Goal: Register for event/course

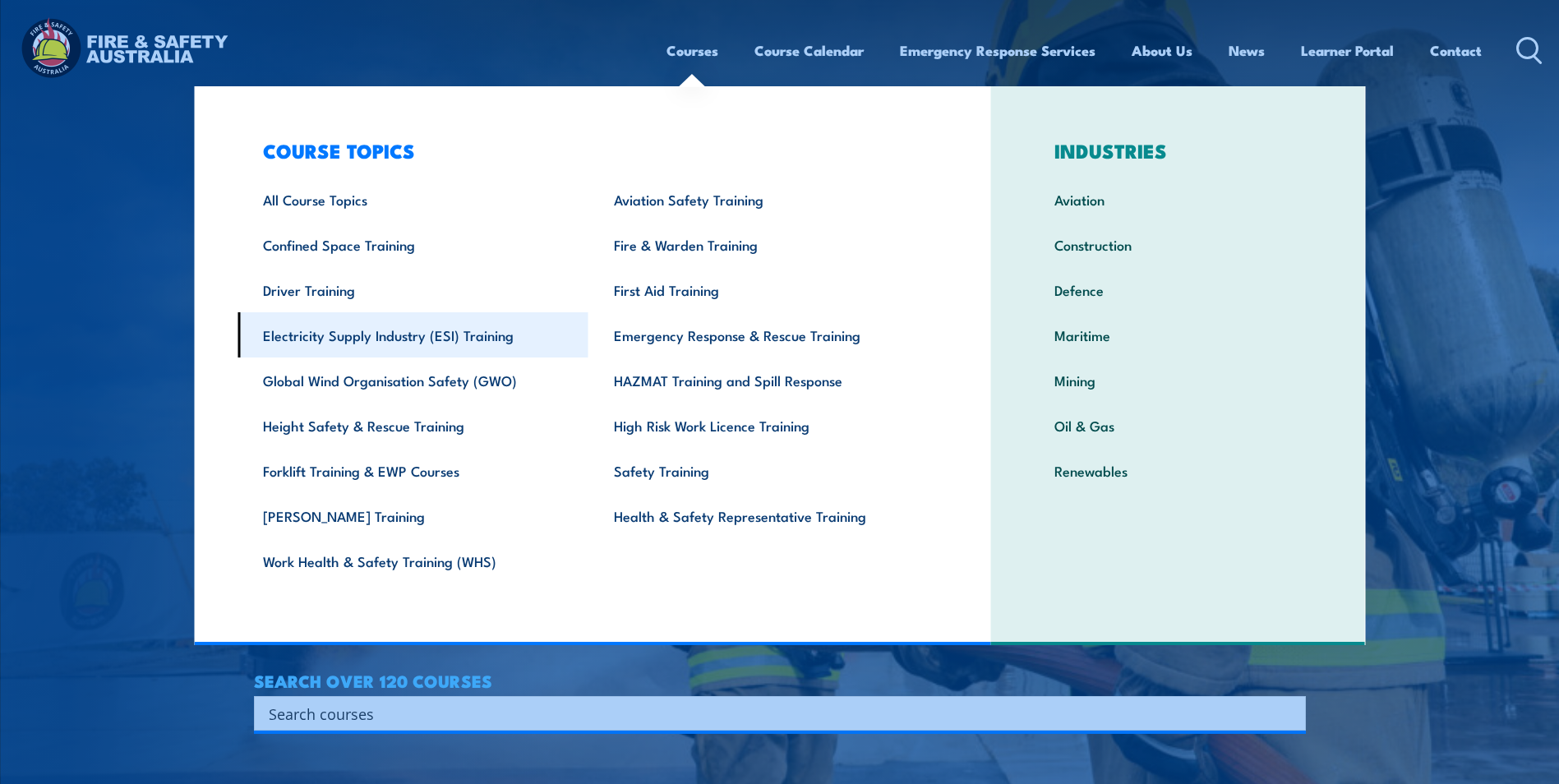
click at [404, 337] on link "Electricity Supply Industry (ESI) Training" at bounding box center [413, 335] width 351 height 46
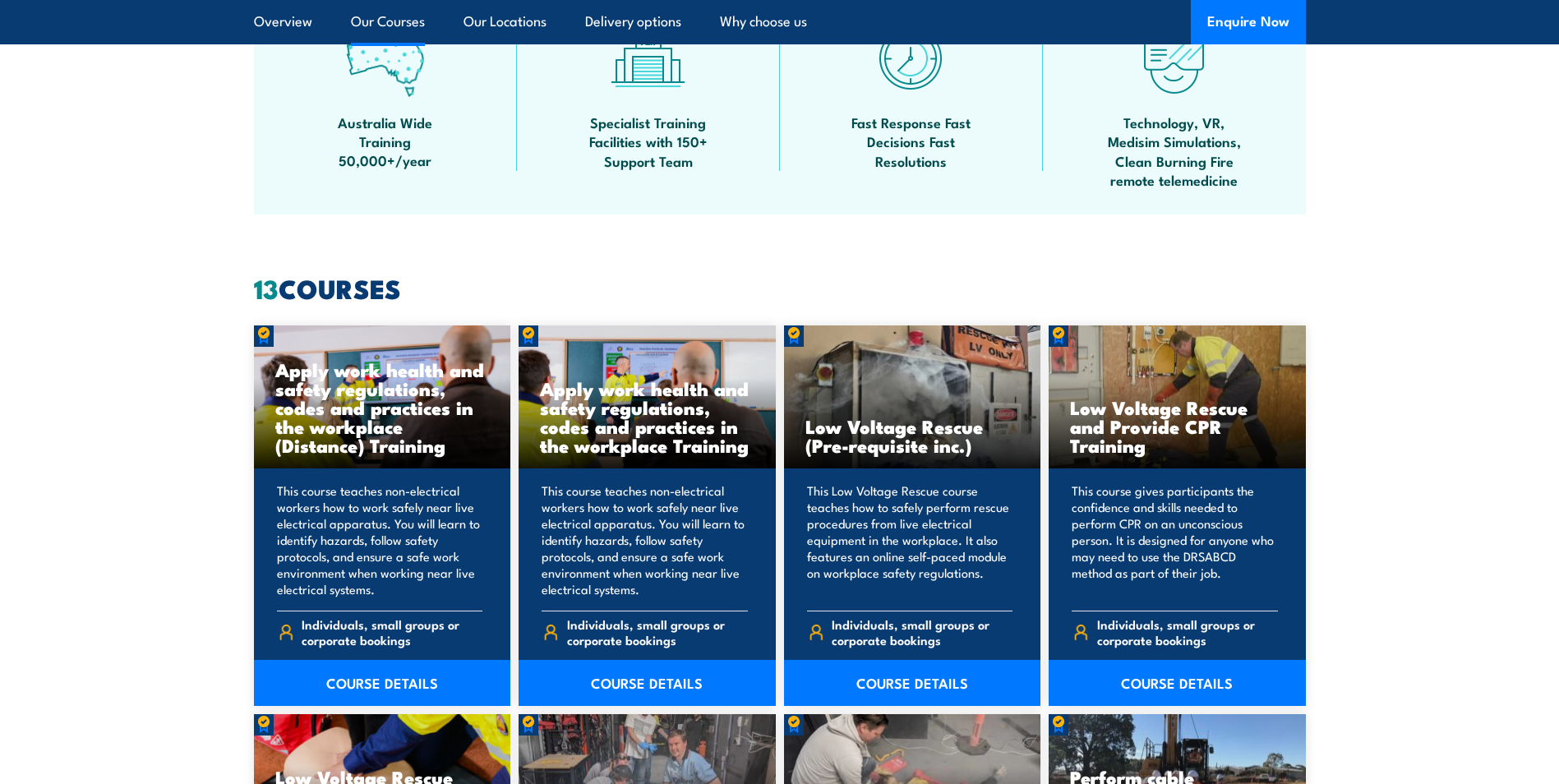
scroll to position [1315, 0]
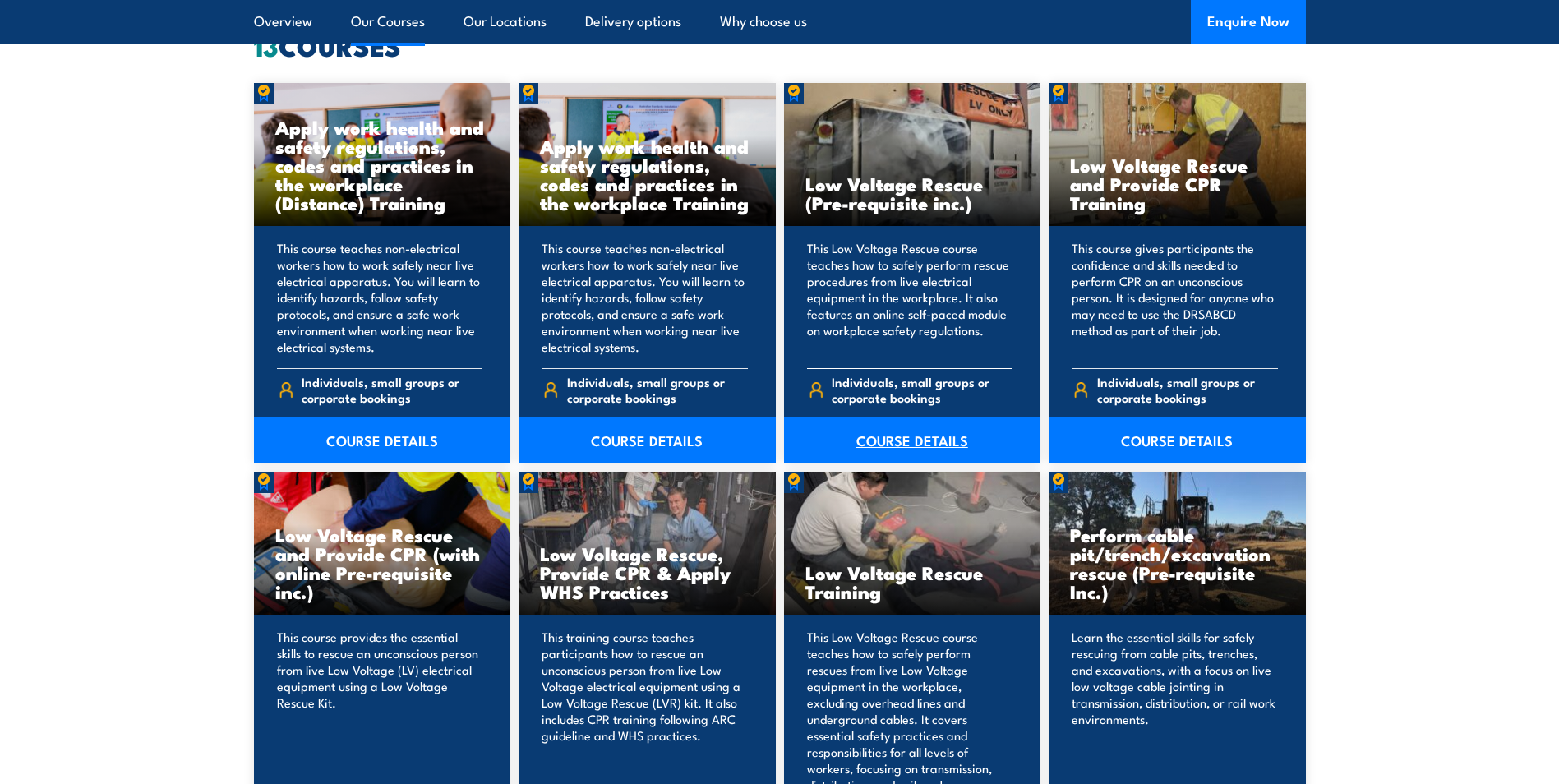
click at [918, 443] on link "COURSE DETAILS" at bounding box center [912, 440] width 257 height 46
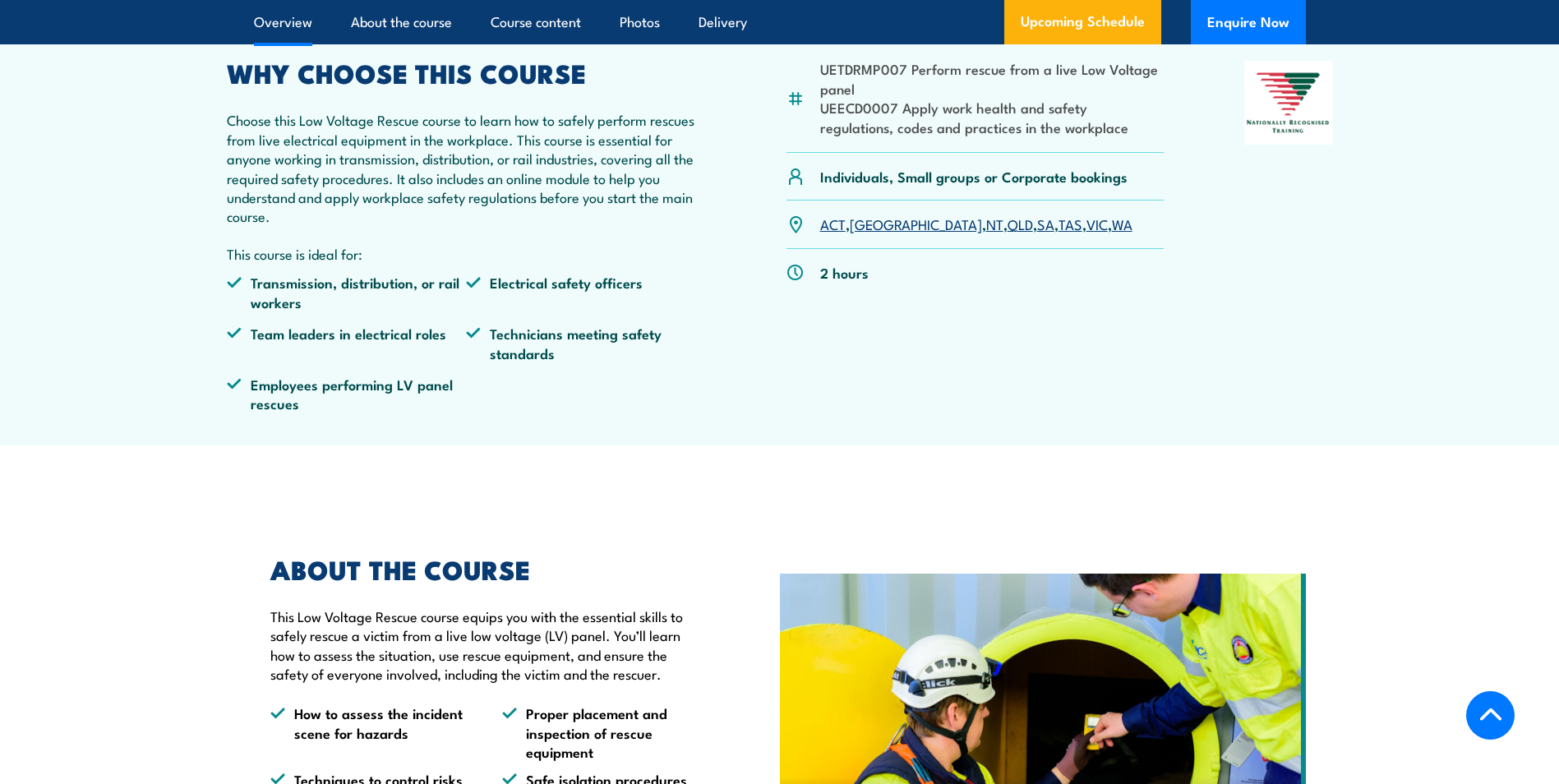
scroll to position [739, 0]
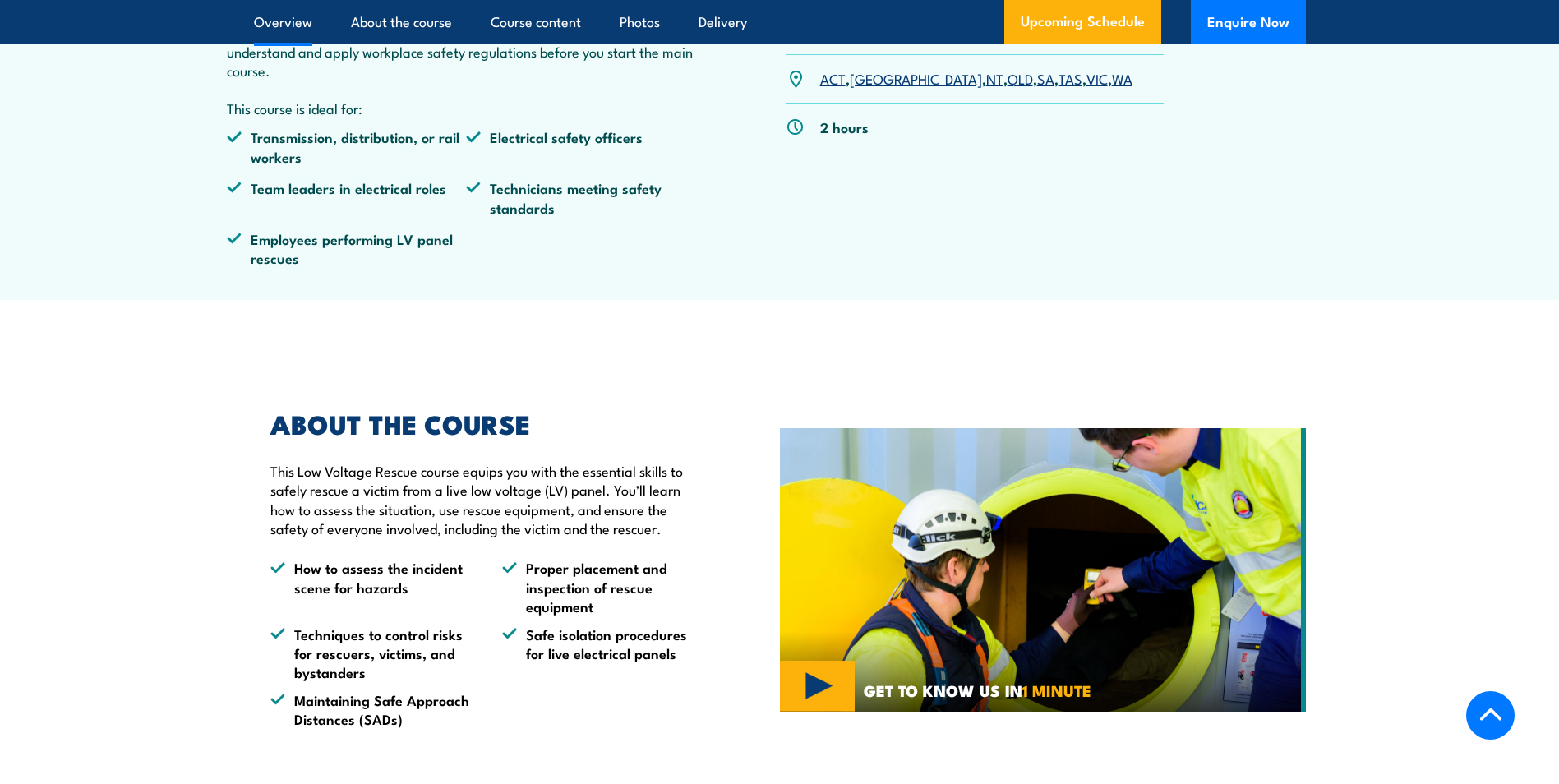
click at [1112, 77] on link "WA" at bounding box center [1122, 78] width 21 height 20
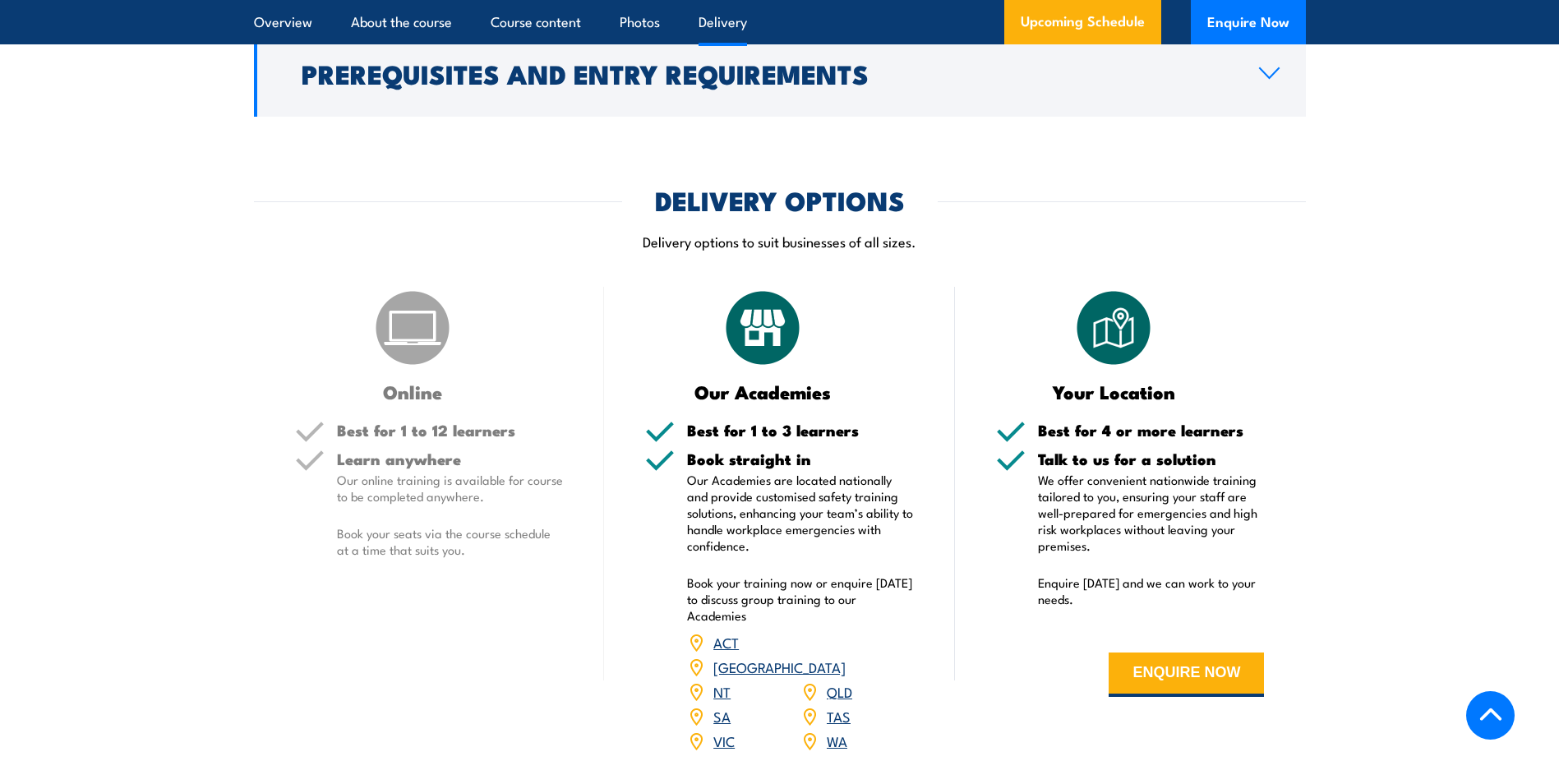
scroll to position [1976, 0]
click at [827, 731] on link "WA" at bounding box center [837, 741] width 21 height 20
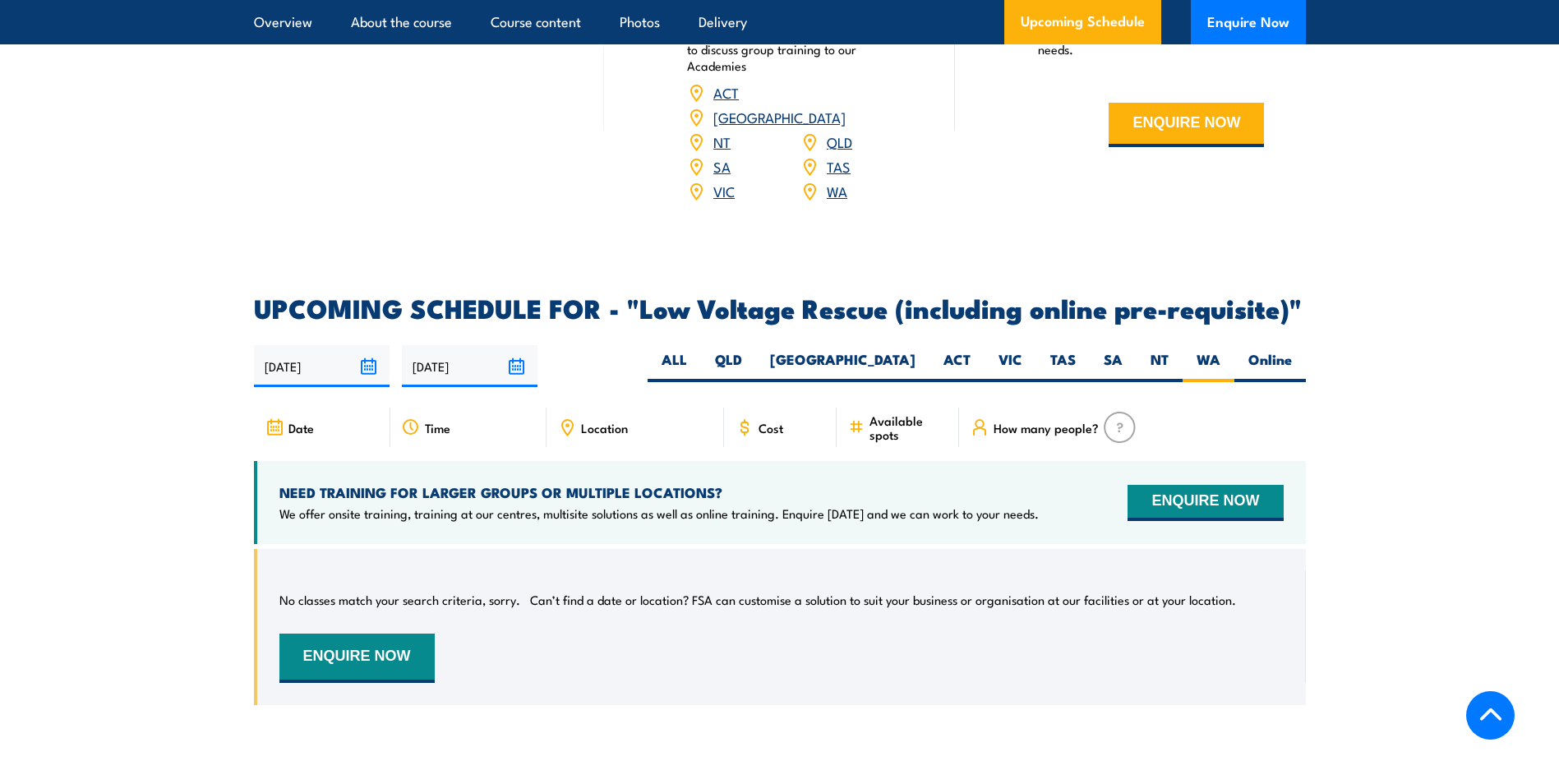
scroll to position [2797, 0]
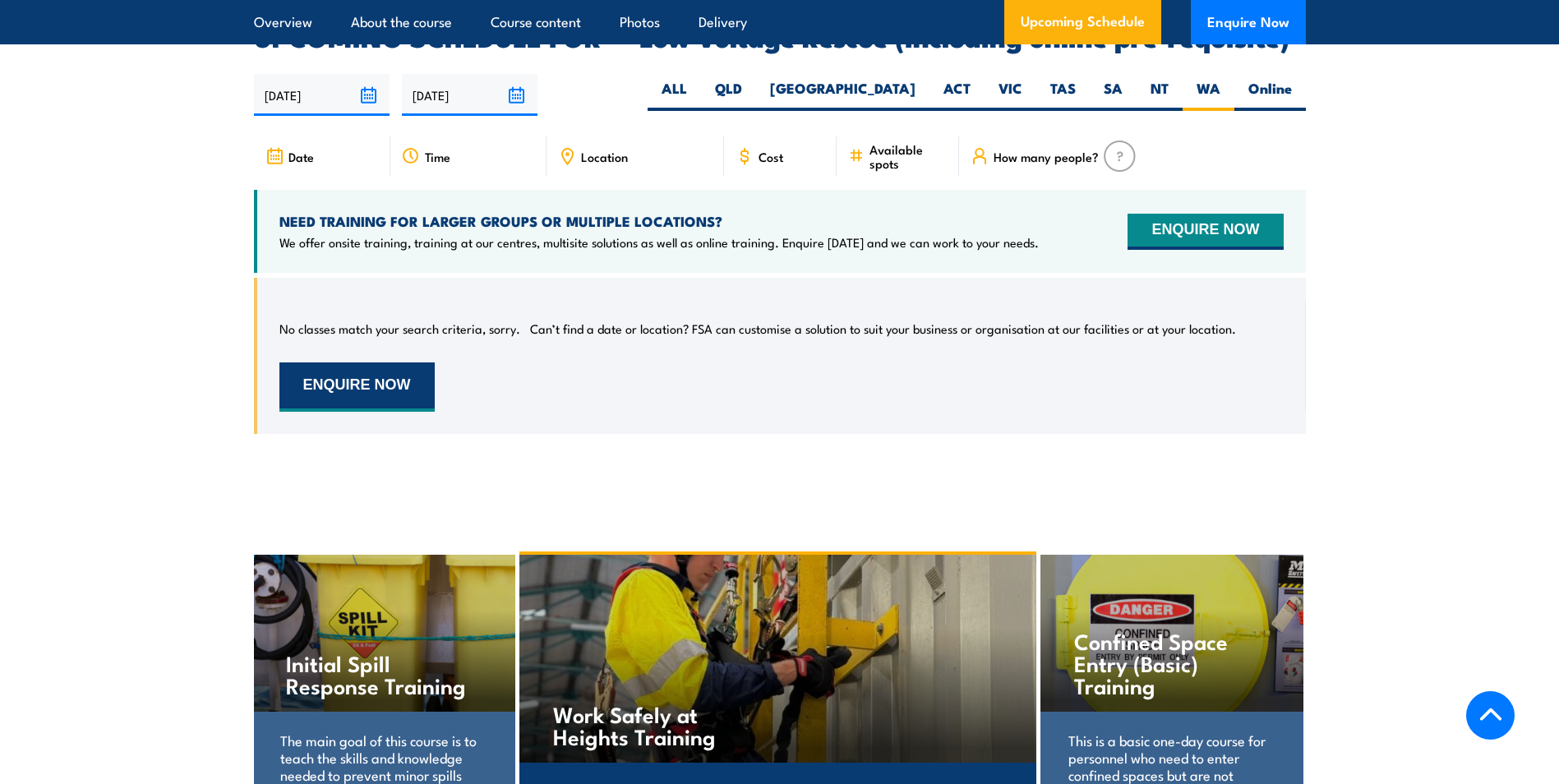
click at [357, 371] on button "ENQUIRE NOW" at bounding box center [357, 387] width 156 height 49
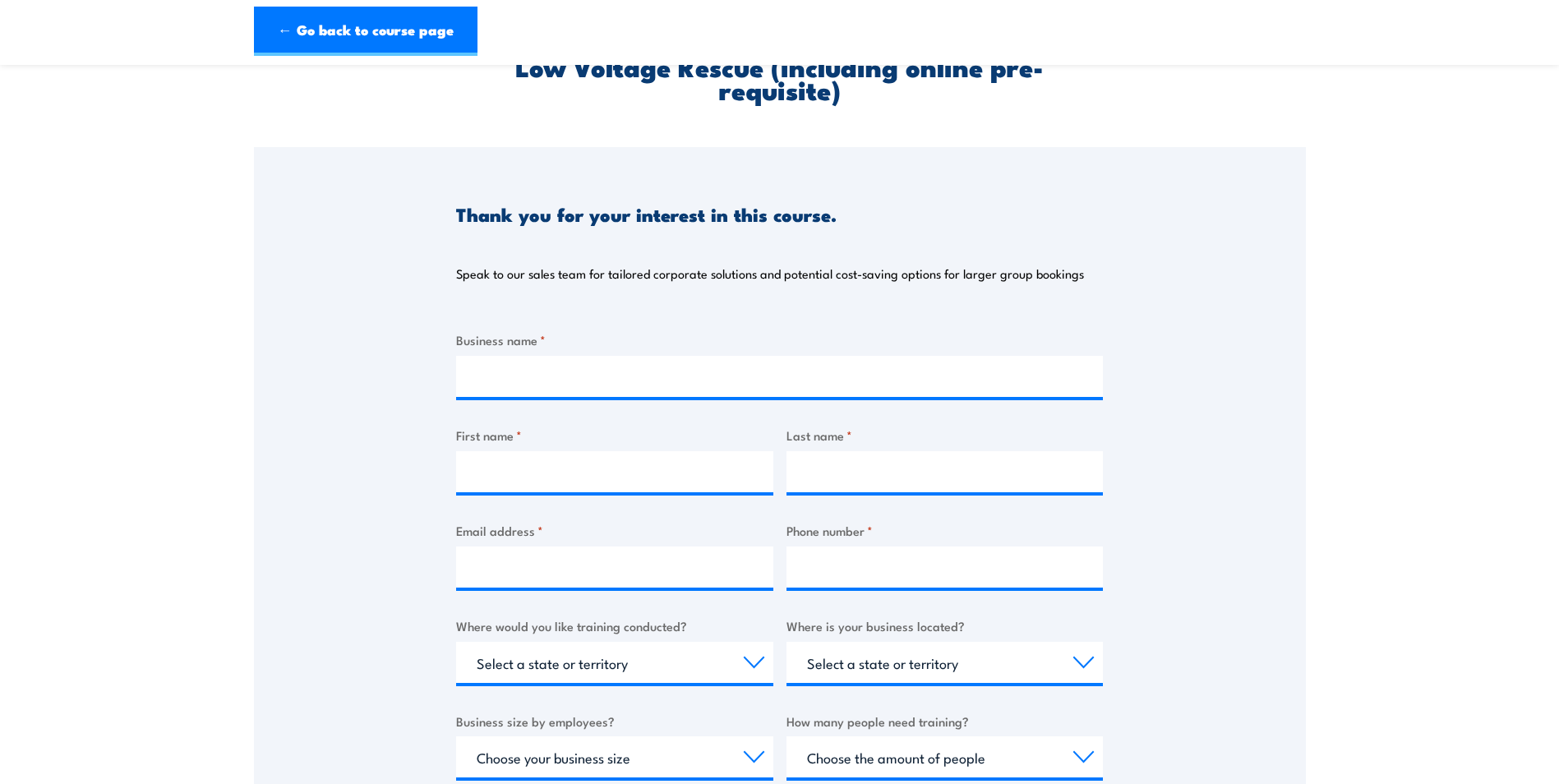
scroll to position [329, 0]
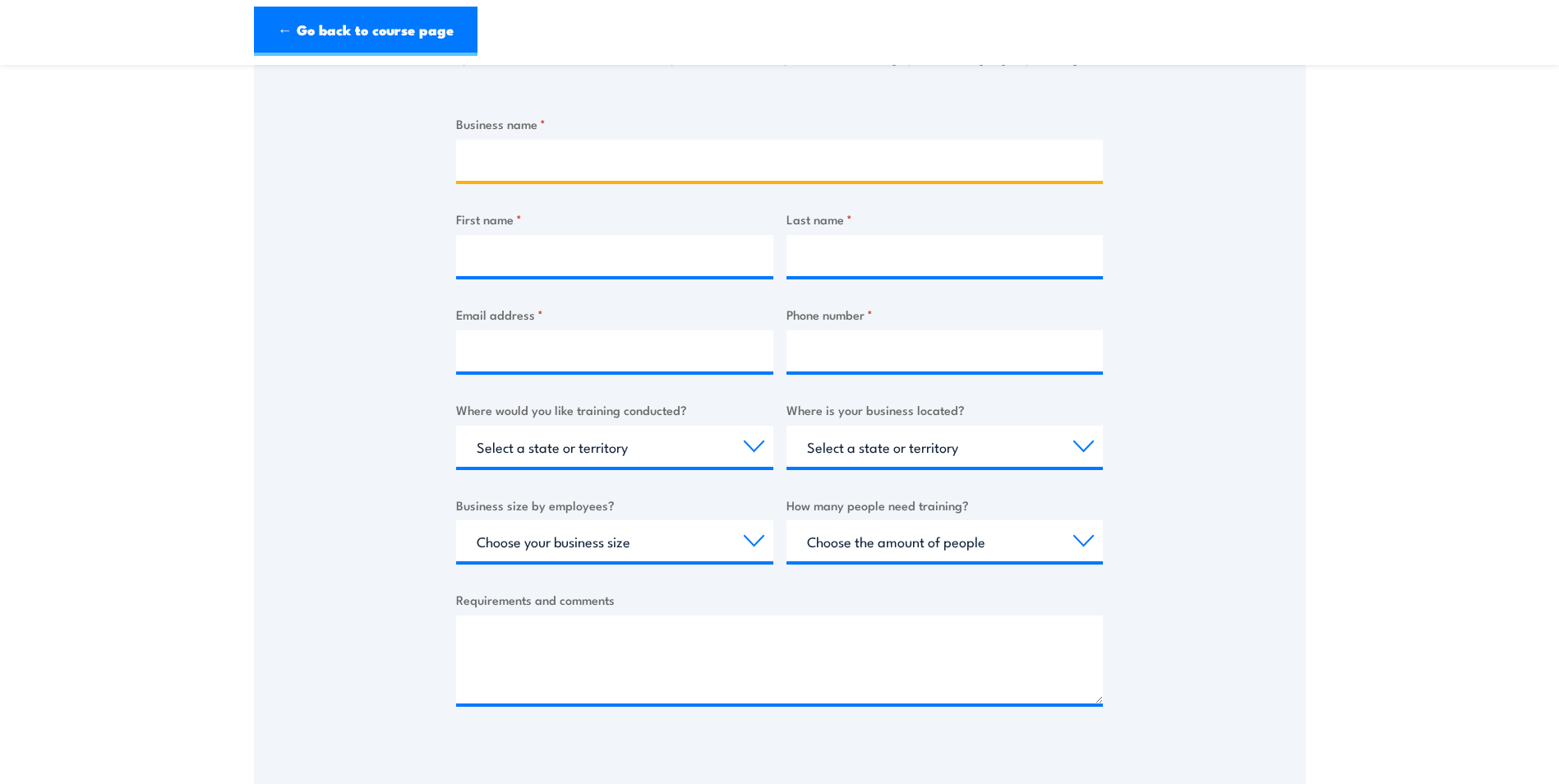
click at [688, 168] on input "Business name *" at bounding box center [780, 159] width 647 height 41
type input "Orora Beverage - CNV"
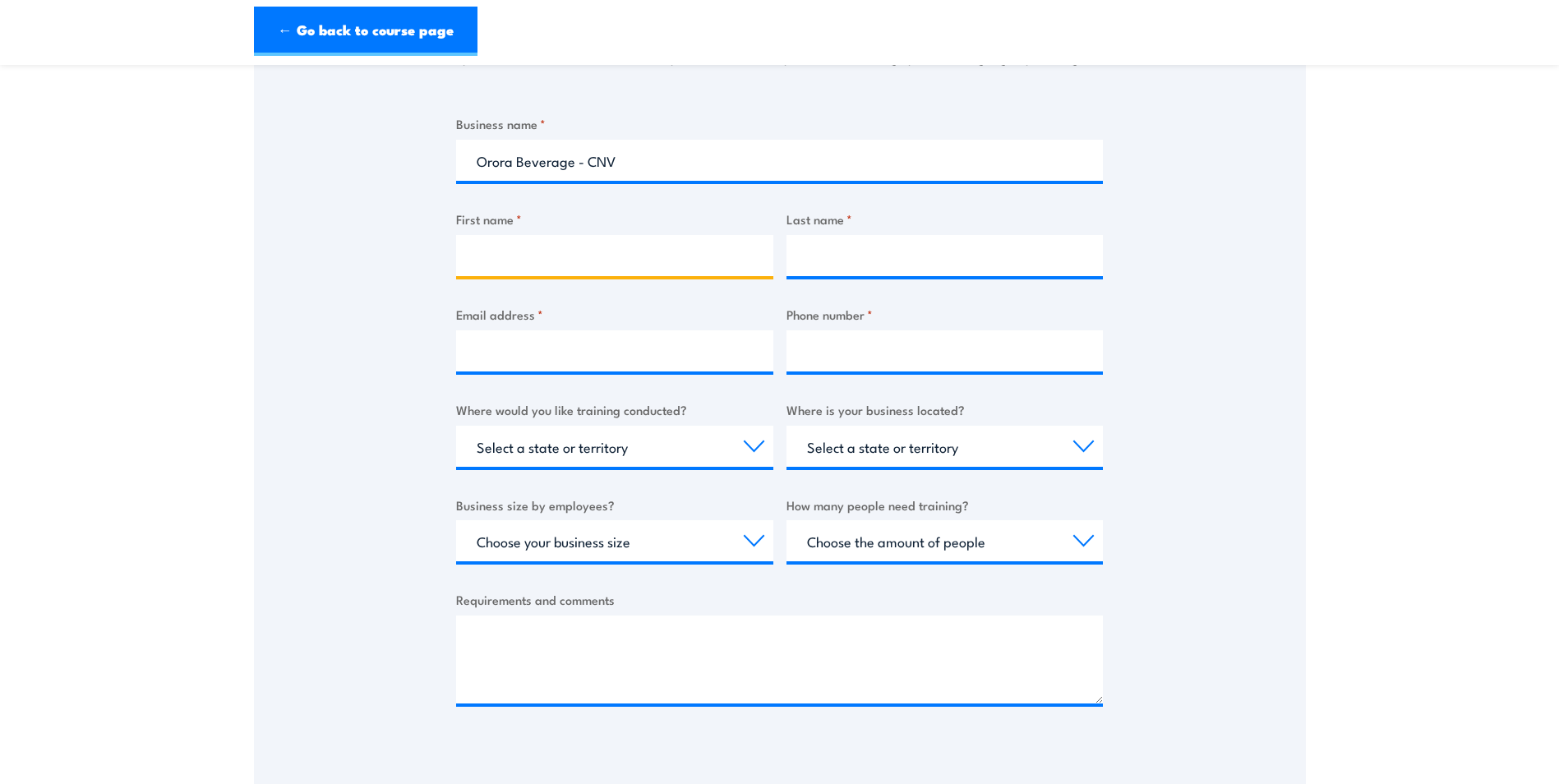
type input "Morne"
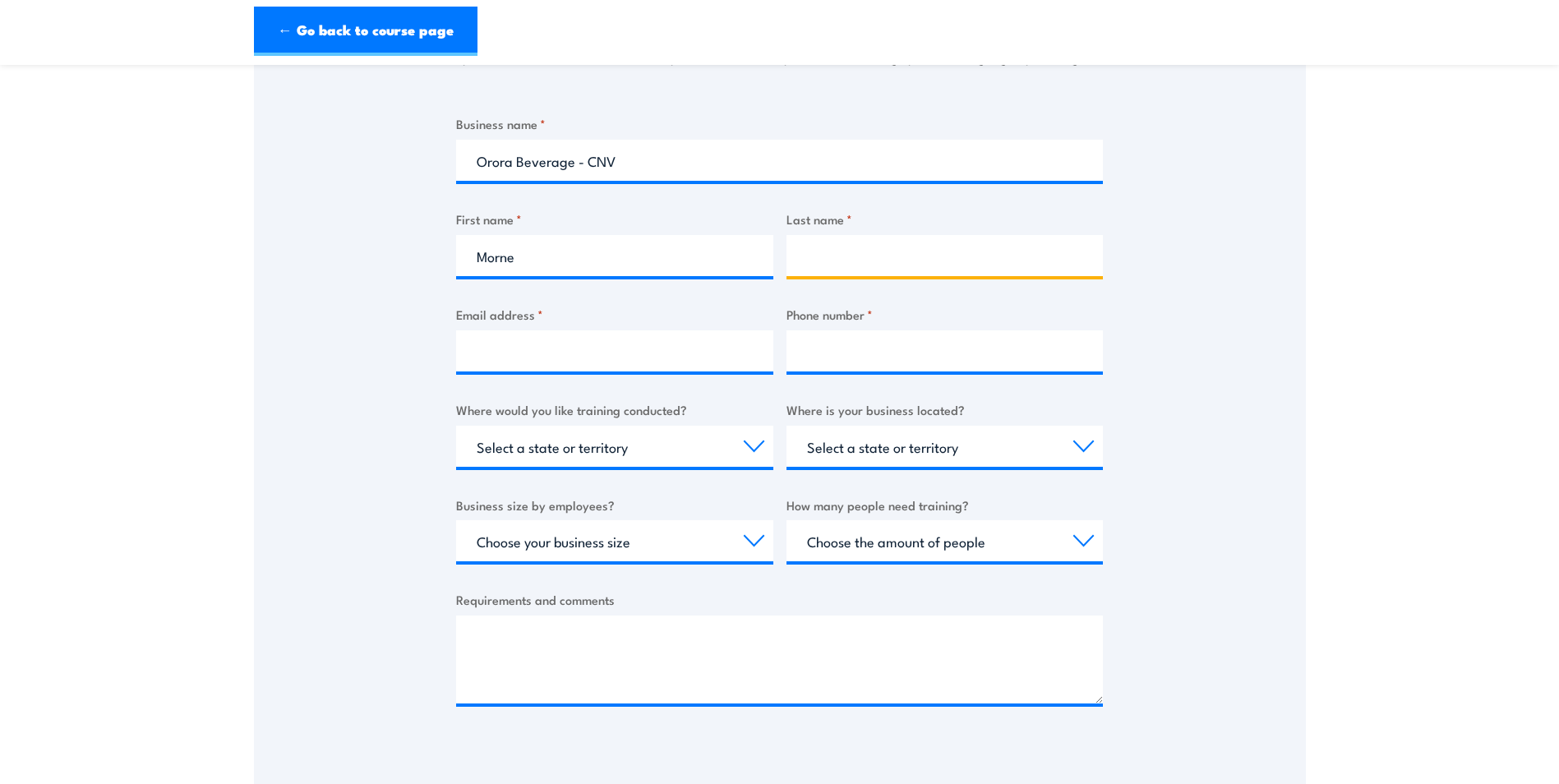
type input "[PERSON_NAME]"
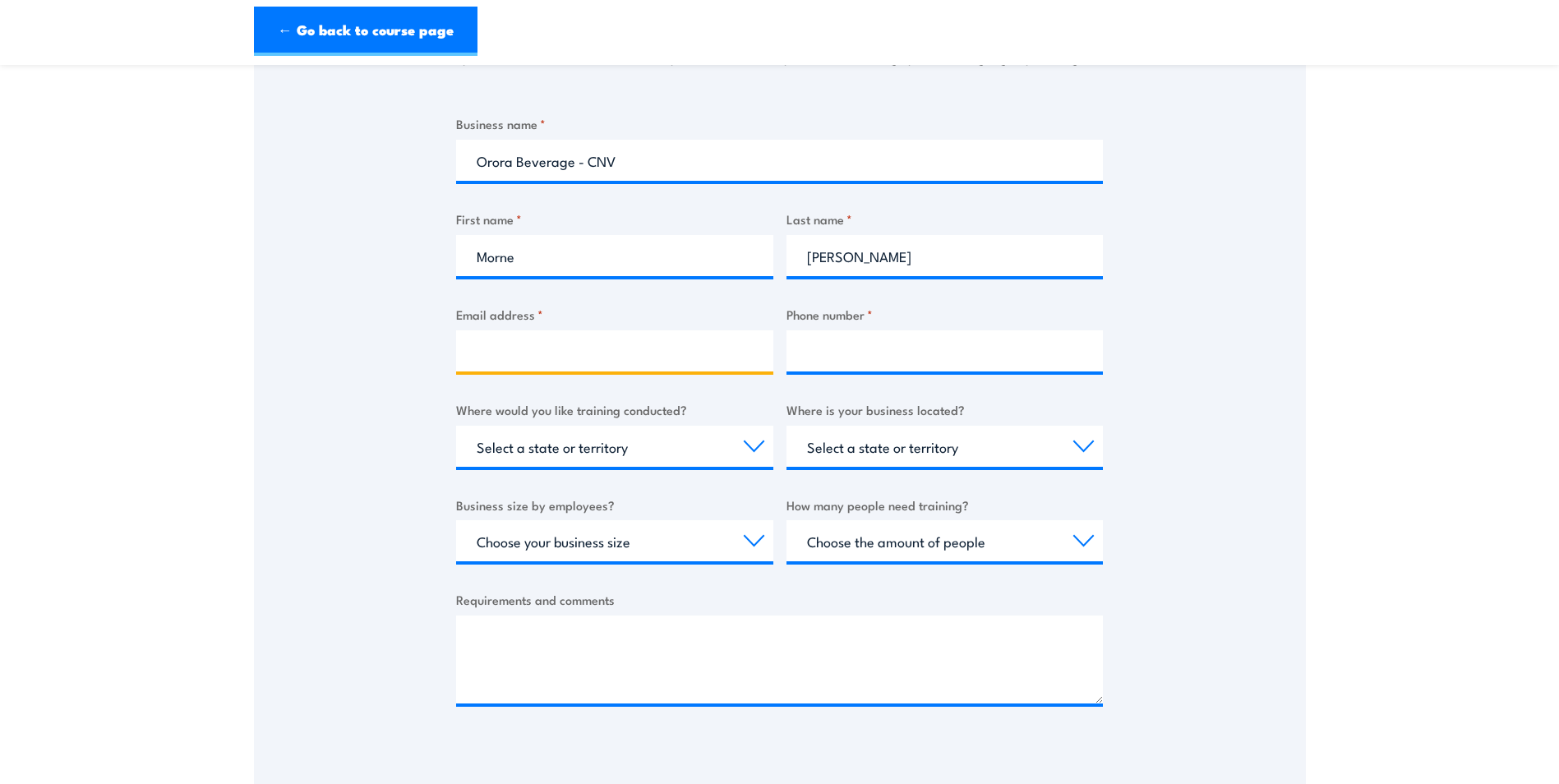
type input "[EMAIL_ADDRESS][PERSON_NAME][DOMAIN_NAME]"
type input "0451192420"
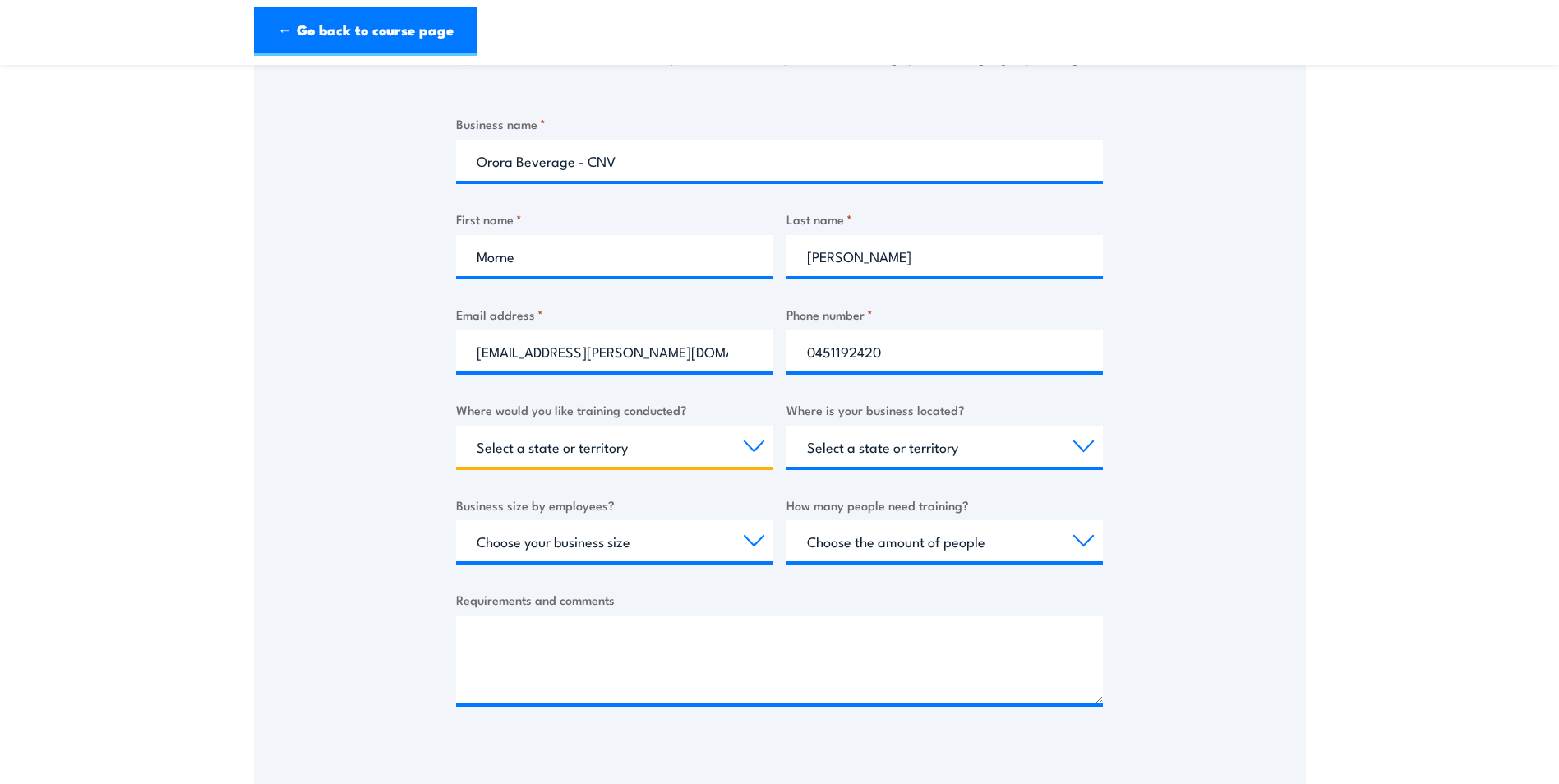
select select "WA"
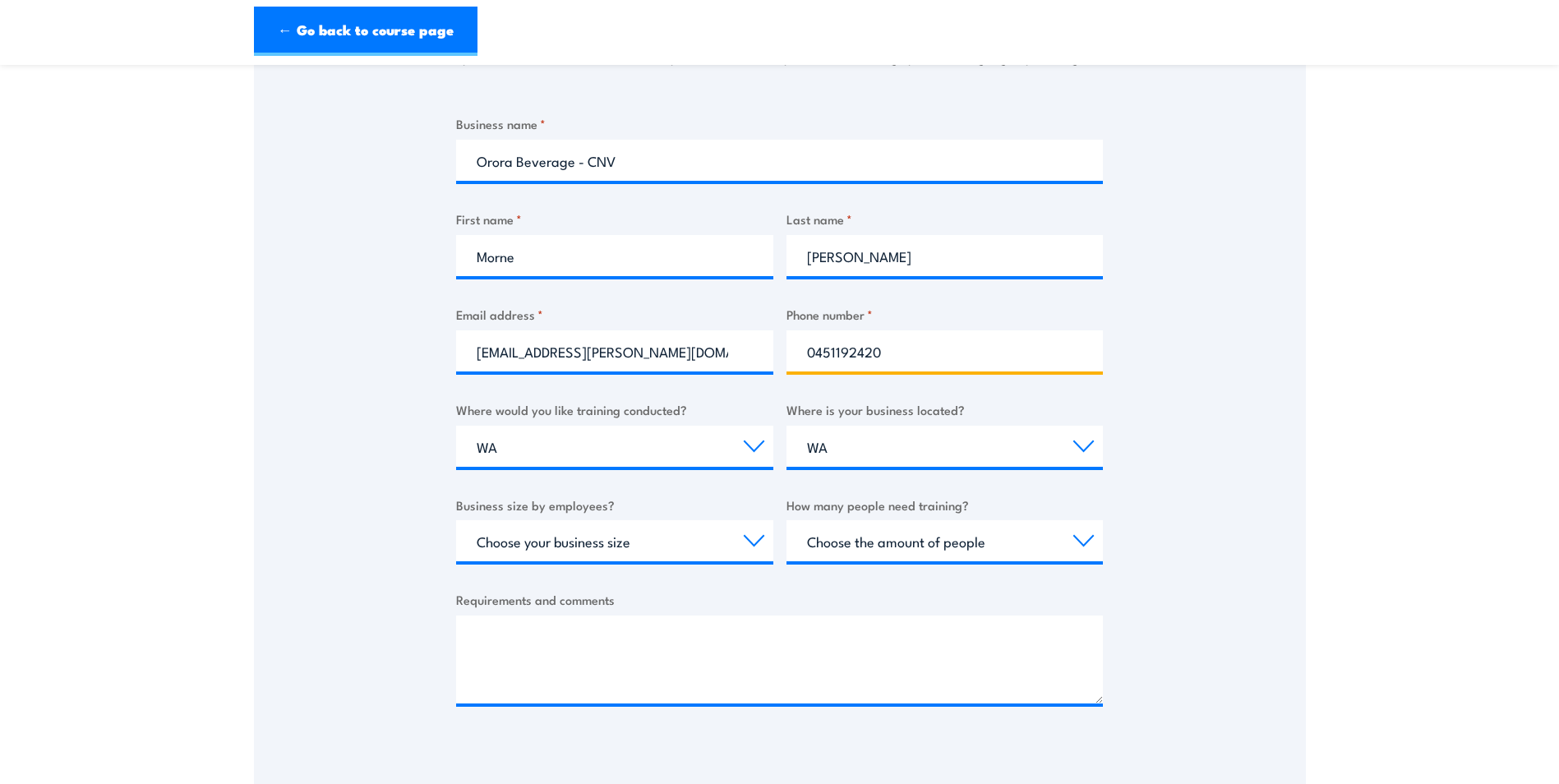
click at [891, 357] on input "0451192420" at bounding box center [944, 351] width 317 height 41
drag, startPoint x: 879, startPoint y: 354, endPoint x: 761, endPoint y: 359, distance: 118.1
click at [761, 359] on div "Business name * [PERSON_NAME] - CNV First name * Morne Last name * [PERSON_NAME…" at bounding box center [780, 423] width 647 height 617
click at [830, 357] on input "Phone number *" at bounding box center [944, 351] width 317 height 41
type input "0418203212"
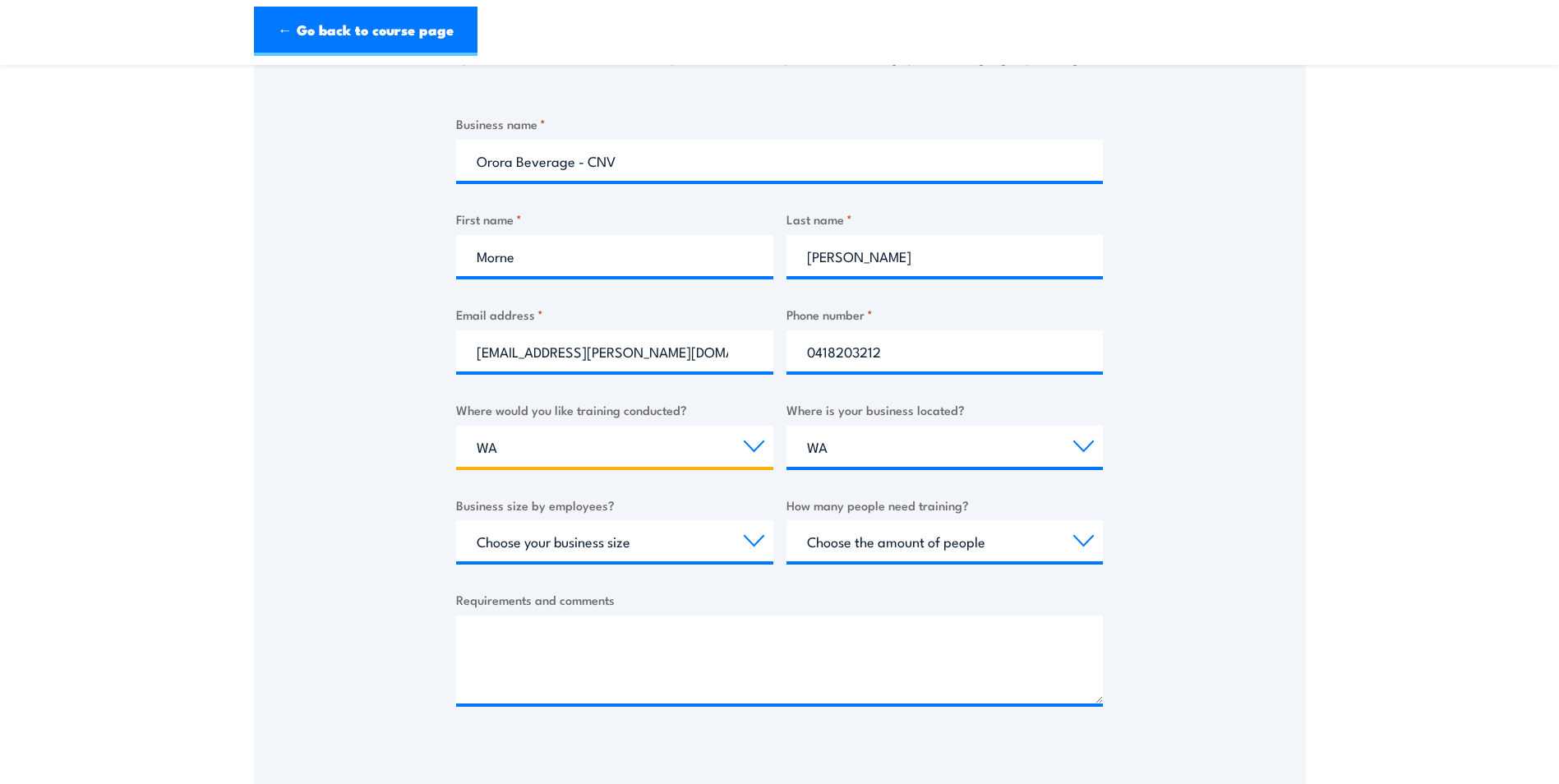
click at [603, 442] on select "Select a state or territory Nationally - multiple locations [GEOGRAPHIC_DATA] […" at bounding box center [615, 445] width 317 height 41
click at [456, 425] on select "Select a state or territory Nationally - multiple locations [GEOGRAPHIC_DATA] […" at bounding box center [615, 445] width 317 height 41
click at [701, 549] on select "Choose your business size 1 to 19 20 to 199 200+" at bounding box center [615, 540] width 317 height 41
select select "1 to 19"
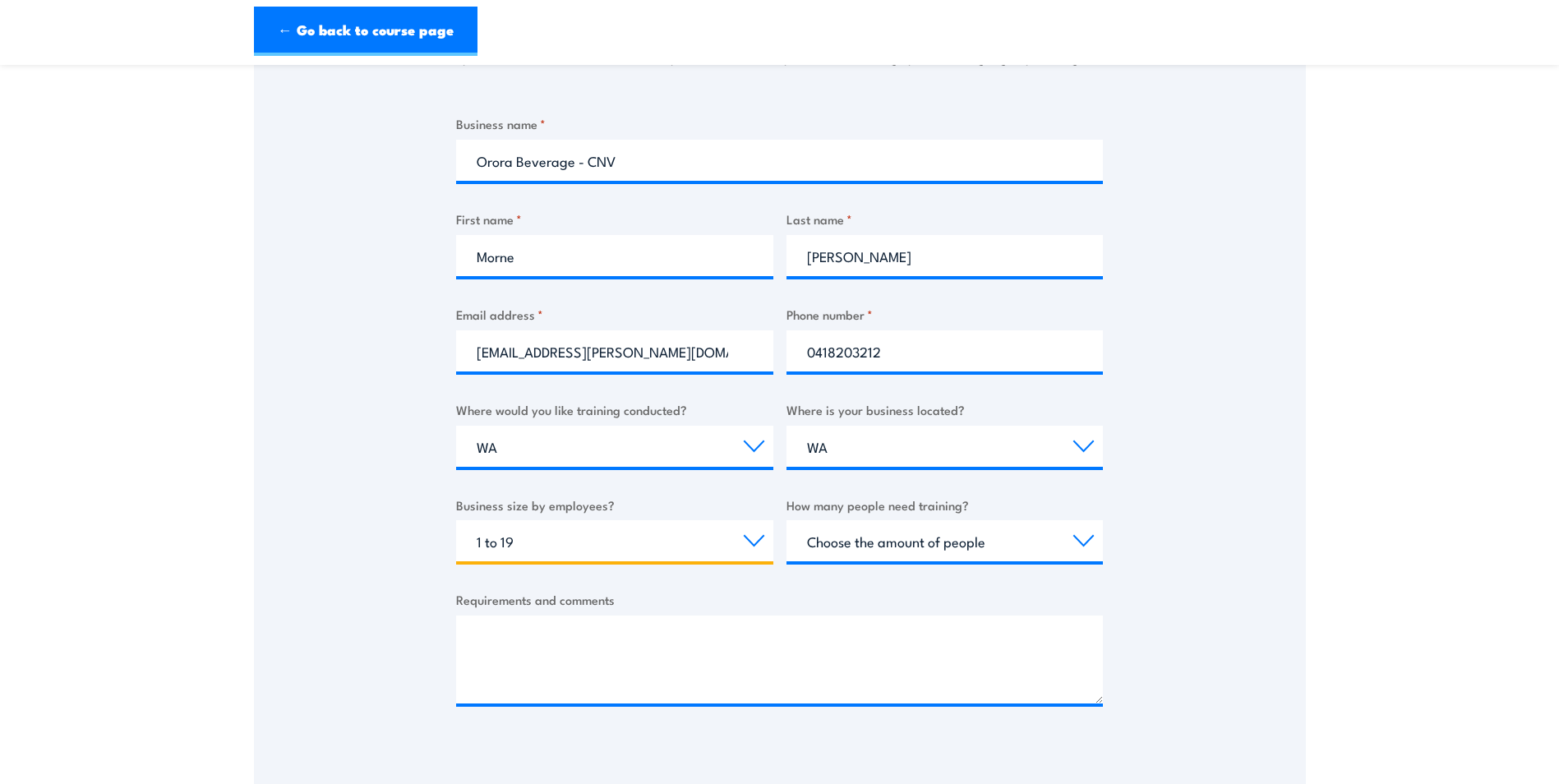
click at [456, 520] on select "Choose your business size 1 to 19 20 to 199 200+" at bounding box center [615, 540] width 317 height 41
click at [852, 539] on select "Choose the amount of people 1 to 4 5 to 19 20+" at bounding box center [944, 540] width 317 height 41
select select "1 to 4"
click at [786, 520] on select "Choose the amount of people 1 to 4 5 to 19 20+" at bounding box center [944, 540] width 317 height 41
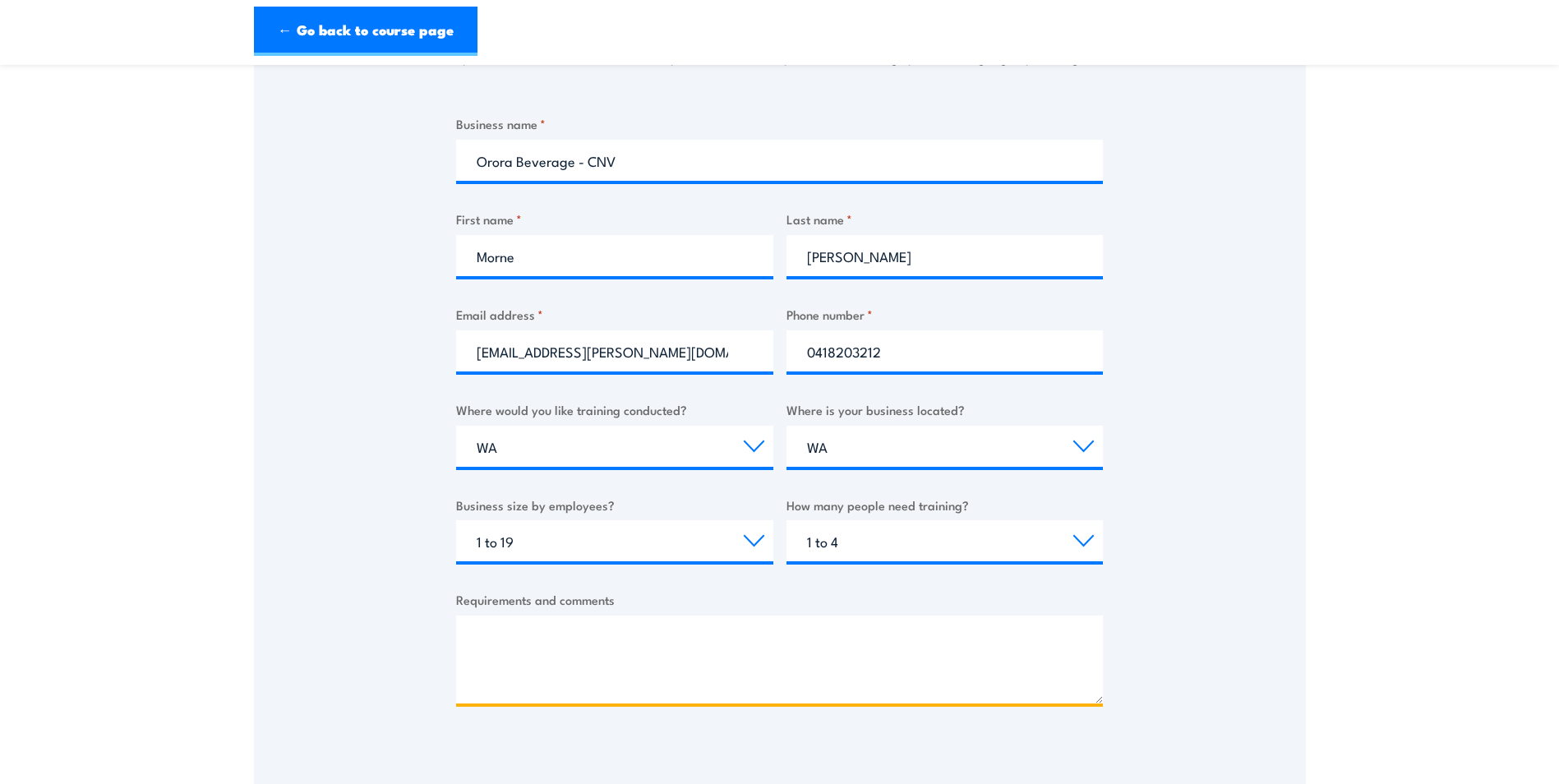
click at [651, 654] on textarea "Requirements and comments" at bounding box center [780, 659] width 647 height 88
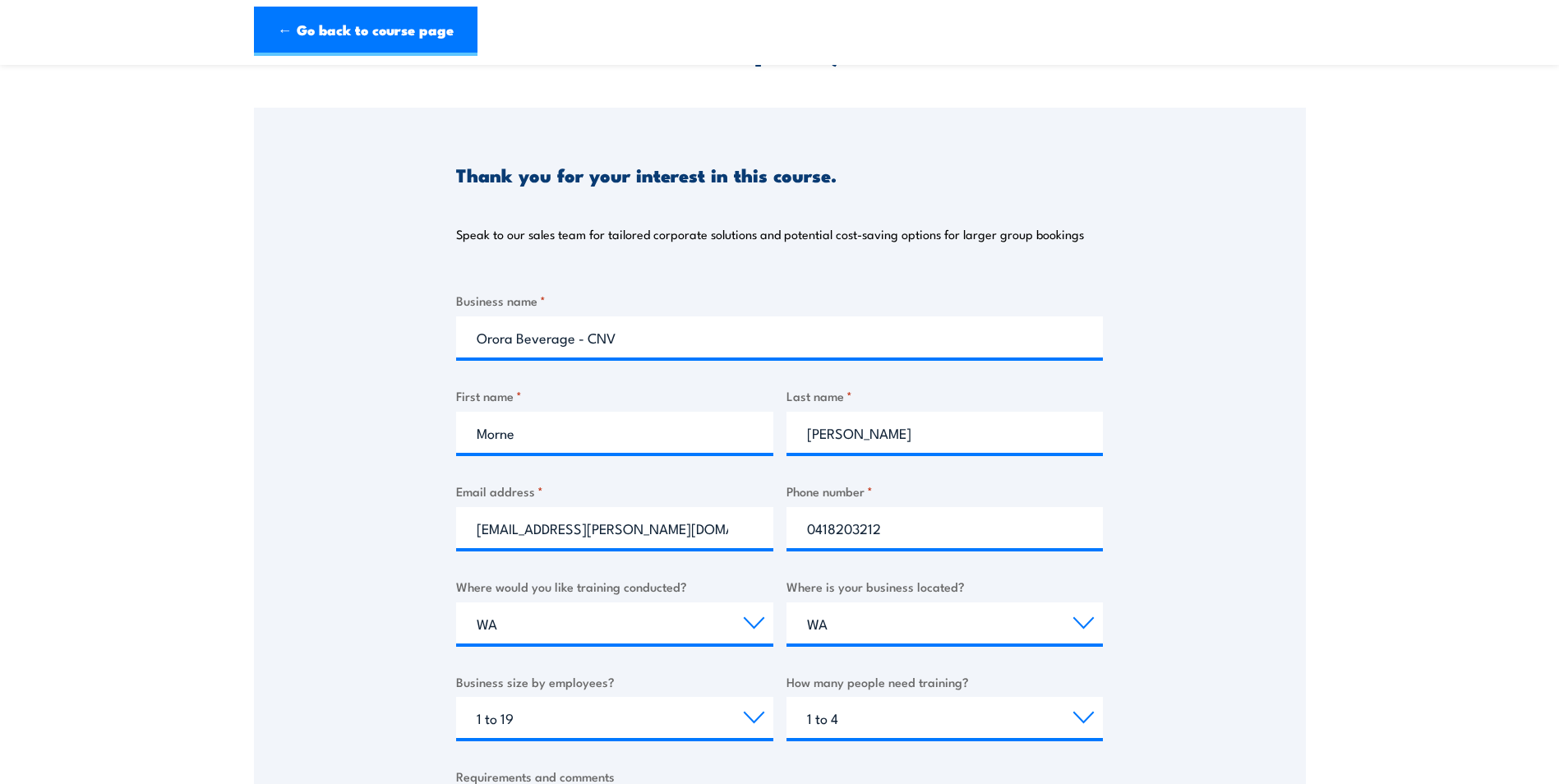
scroll to position [493, 0]
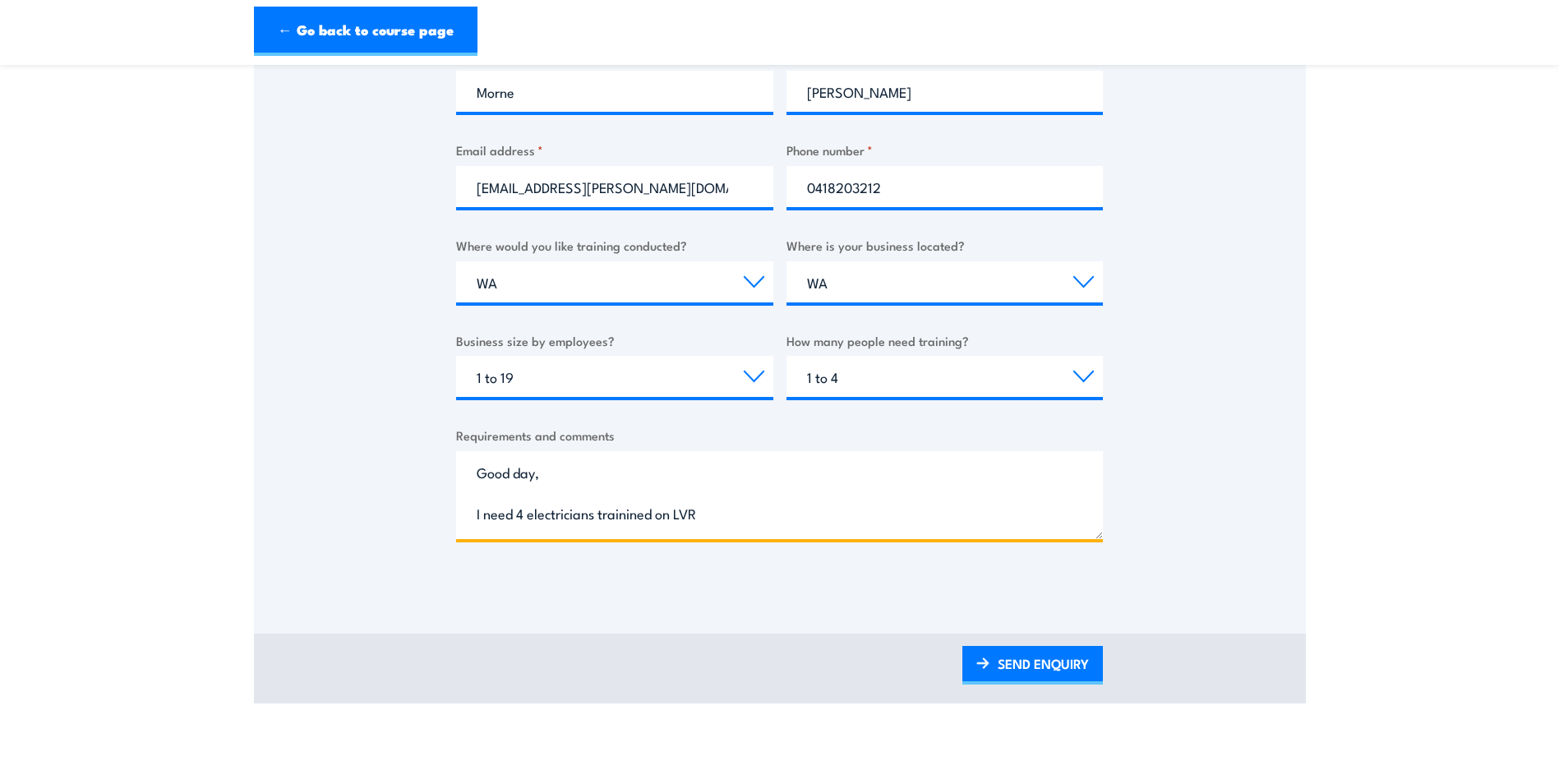
click at [633, 521] on textarea "Good day, I need 4 electricians trainined on LVR" at bounding box center [780, 494] width 647 height 88
drag, startPoint x: 638, startPoint y: 514, endPoint x: 608, endPoint y: 503, distance: 32.0
click at [730, 507] on textarea "Good day, I need 4 electricians trained on LVR" at bounding box center [780, 494] width 647 height 88
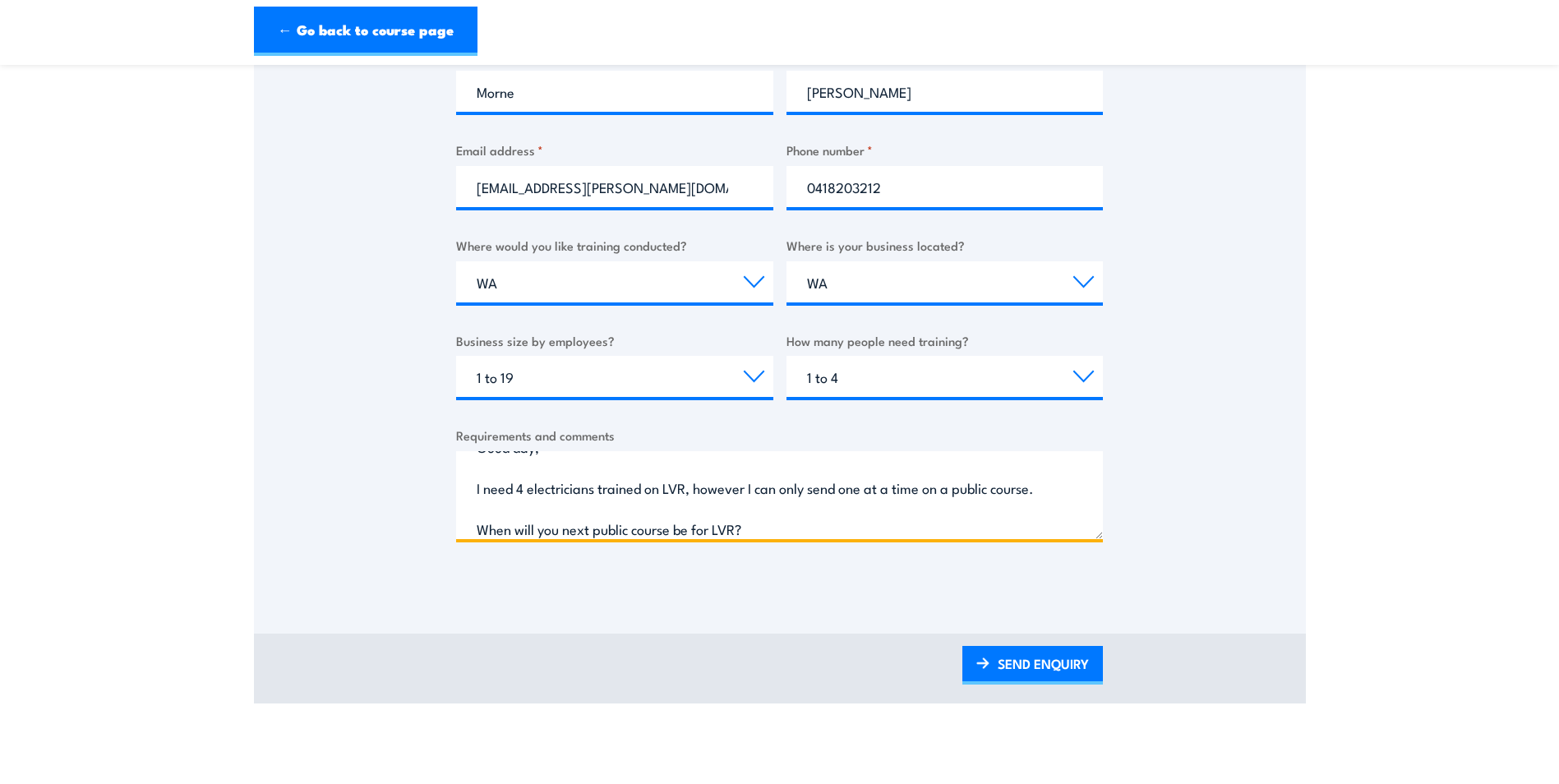
drag, startPoint x: 679, startPoint y: 486, endPoint x: 667, endPoint y: 487, distance: 12.0
click at [768, 519] on textarea "Good day, I need 4 electricians trained on LVR; however I can only send one at …" at bounding box center [780, 494] width 647 height 88
click at [1049, 486] on textarea "Good day, I need 4 electricians trained on LVR; however I can only send one at …" at bounding box center [780, 494] width 647 height 88
click at [797, 528] on textarea "Good day, I need 4 electricians trained on LVR; however I can only send one at …" at bounding box center [780, 494] width 647 height 88
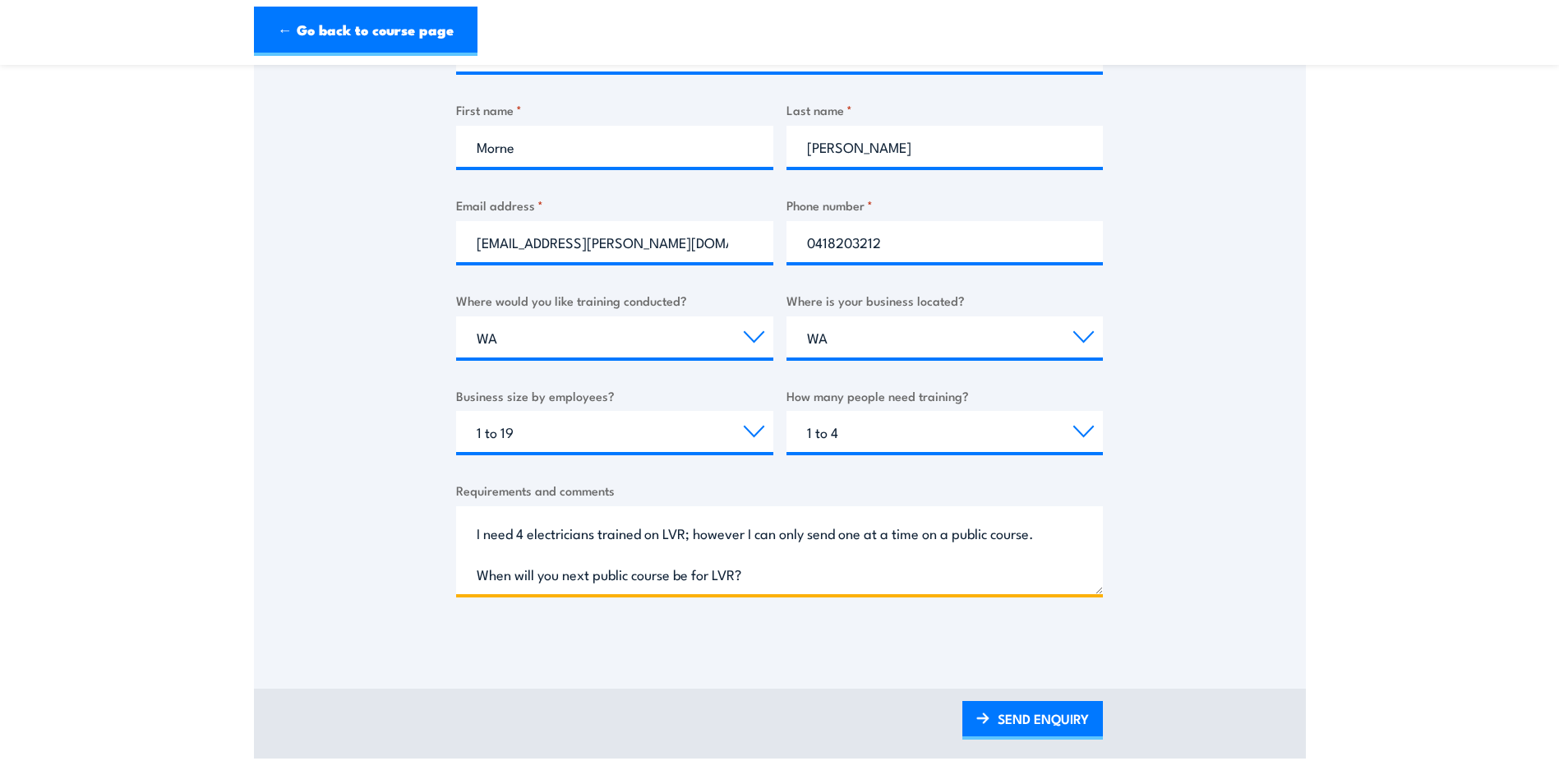
scroll to position [329, 0]
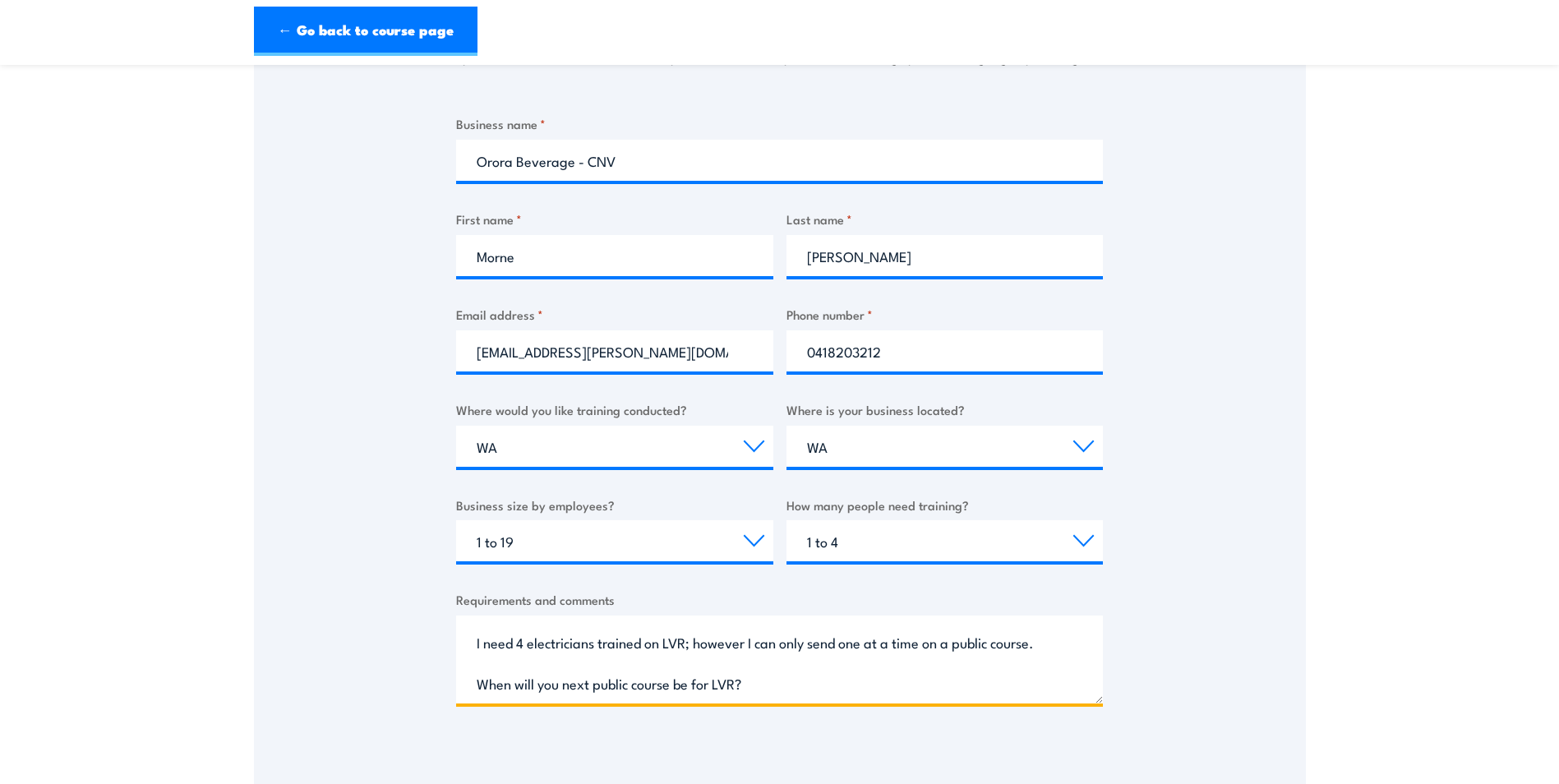
type textarea "Good day, I need 4 electricians trained on LVR; however I can only send one at …"
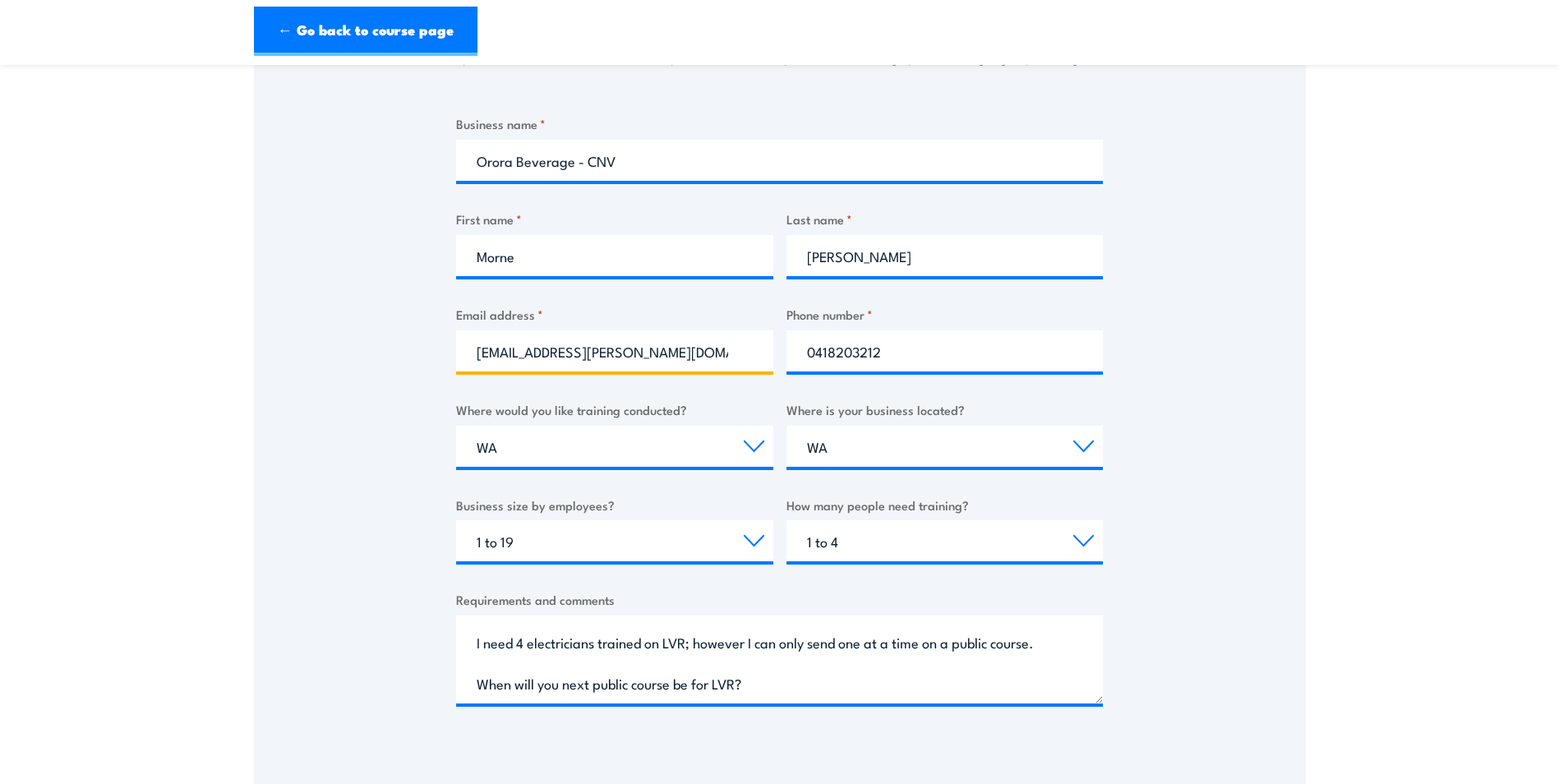
click at [651, 351] on input "[EMAIL_ADDRESS][PERSON_NAME][DOMAIN_NAME]" at bounding box center [615, 351] width 317 height 41
click at [1258, 376] on div "Thank you for your interest in this course. Speak to our sales team for tailore…" at bounding box center [780, 341] width 1052 height 820
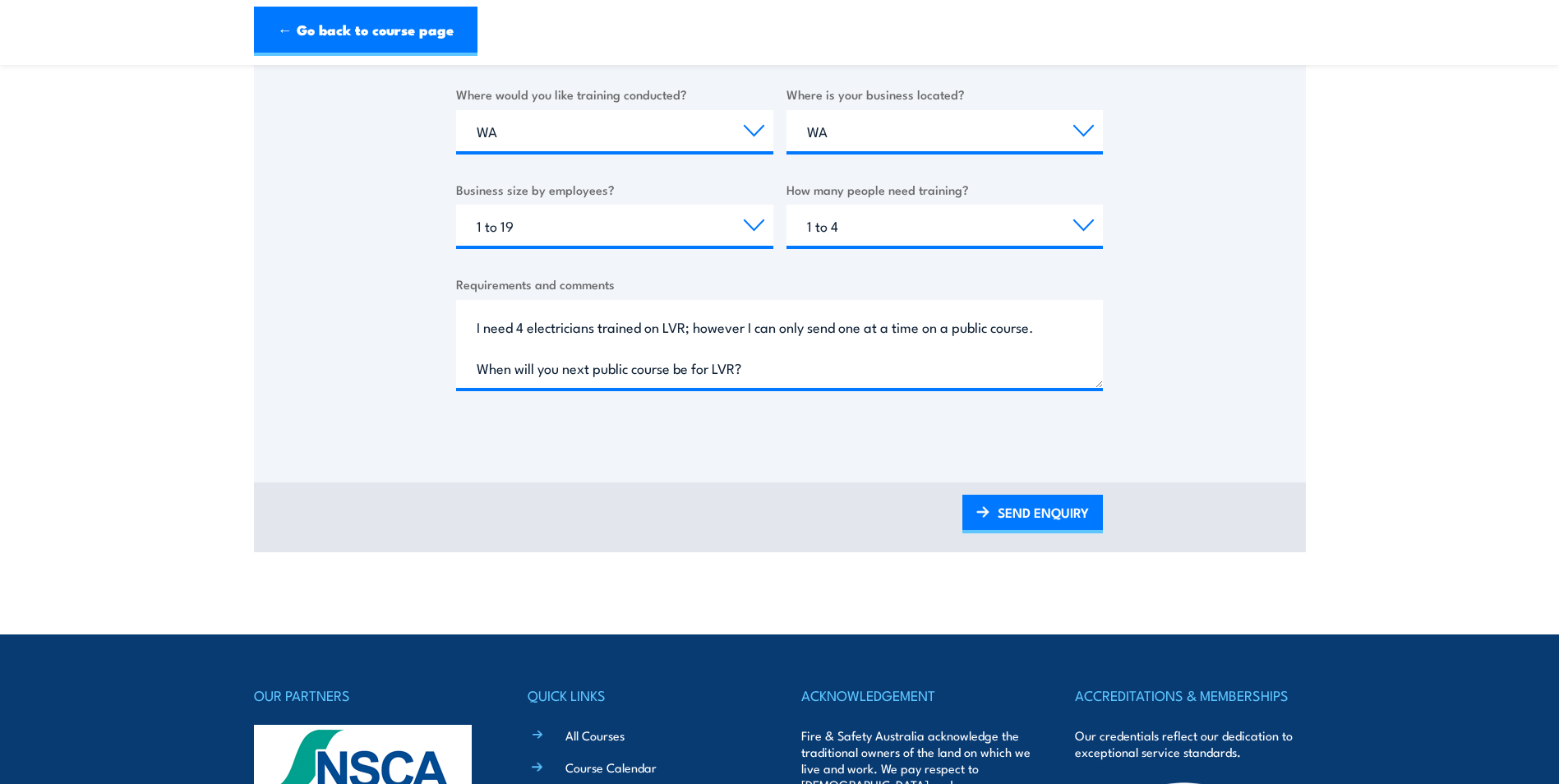
scroll to position [493, 0]
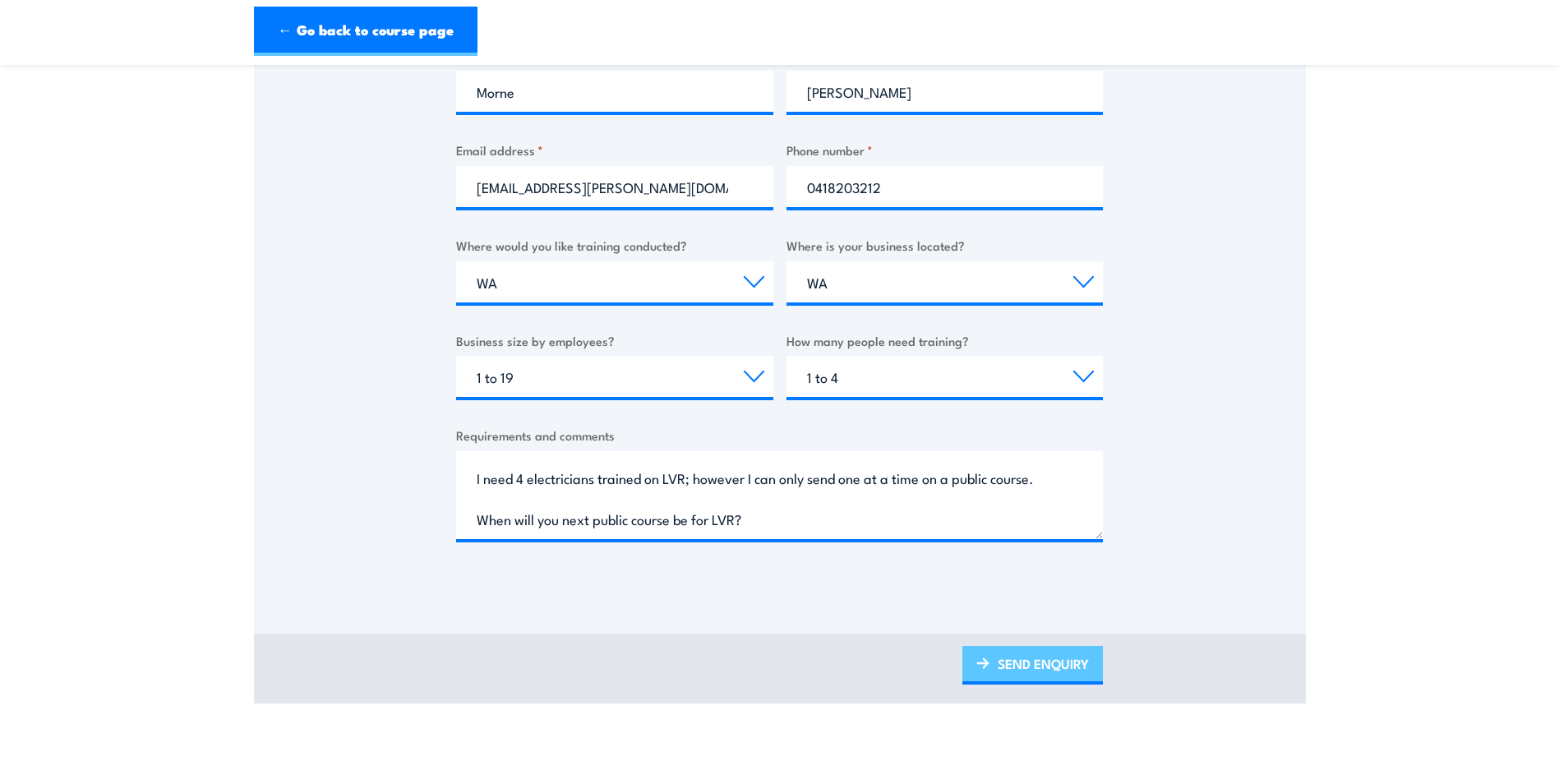
click at [1031, 664] on link "SEND ENQUIRY" at bounding box center [1033, 665] width 140 height 38
click at [1010, 668] on link "SEND ENQUIRY" at bounding box center [1033, 665] width 140 height 38
click at [820, 647] on div "SEND ENQUIRY" at bounding box center [780, 665] width 647 height 38
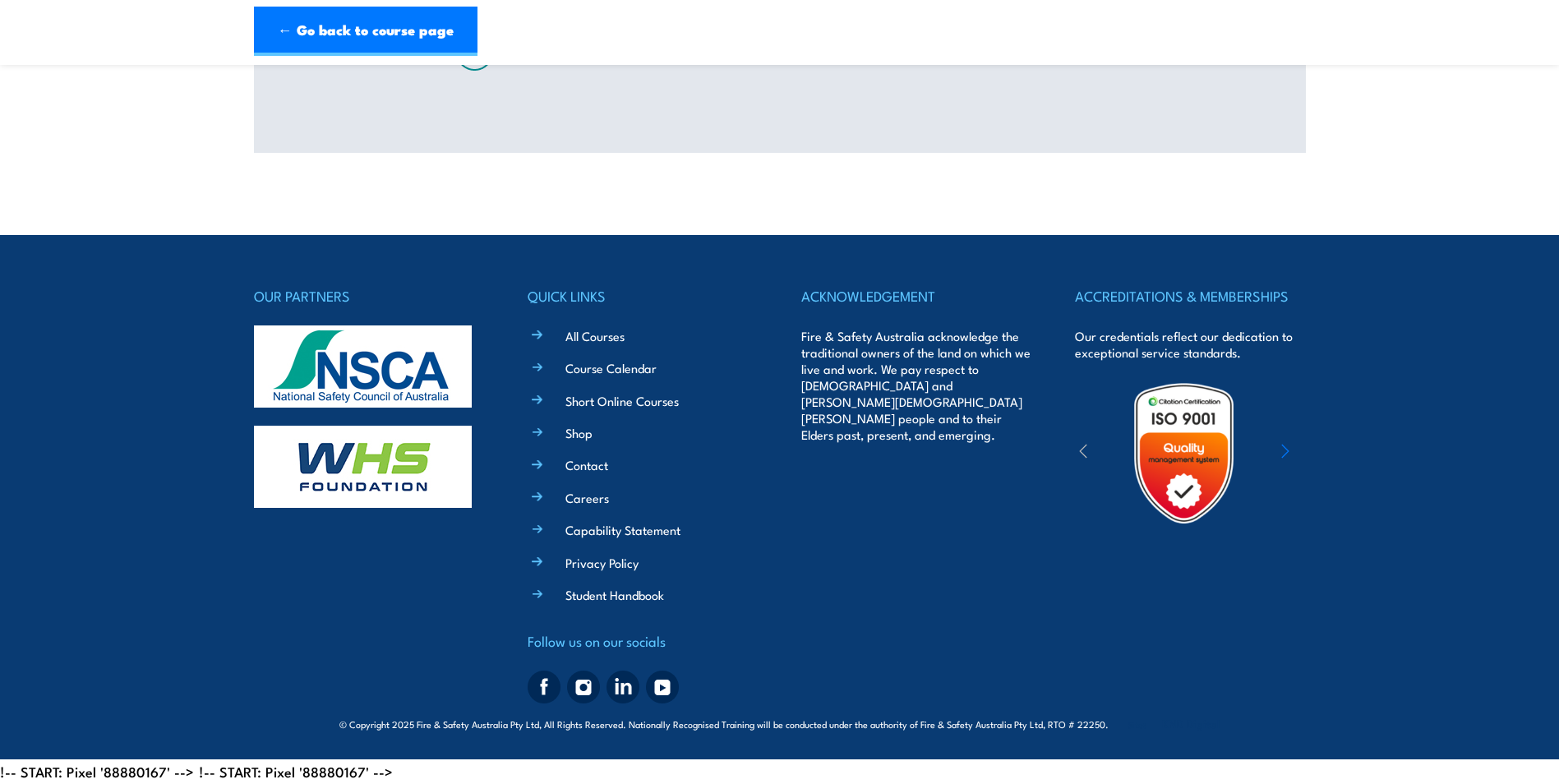
scroll to position [0, 0]
